Goal: Navigation & Orientation: Find specific page/section

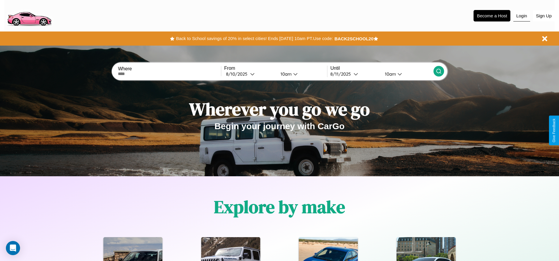
click at [522, 16] on button "Login" at bounding box center [522, 15] width 17 height 11
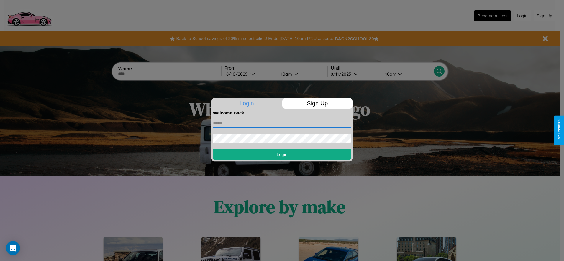
click at [282, 123] on input "text" at bounding box center [282, 123] width 138 height 9
type input "**********"
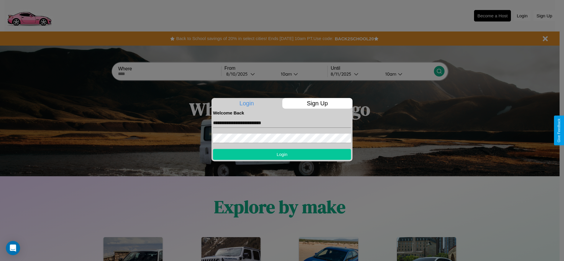
click at [282, 154] on button "Login" at bounding box center [282, 154] width 138 height 11
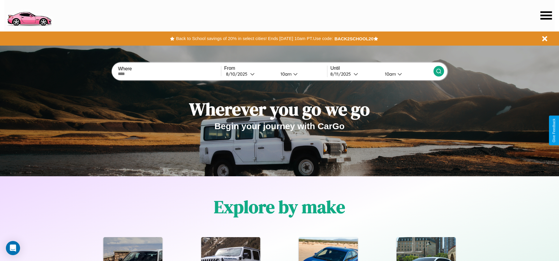
click at [546, 15] on icon at bounding box center [546, 15] width 11 height 8
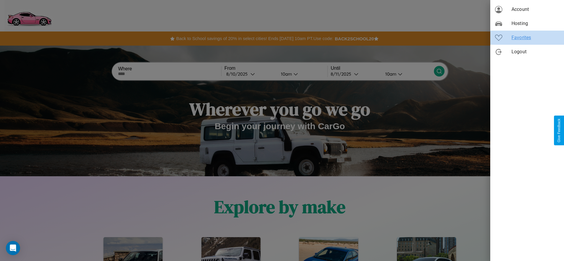
click at [527, 38] on span "Favorites" at bounding box center [535, 37] width 48 height 7
